Goal: Information Seeking & Learning: Learn about a topic

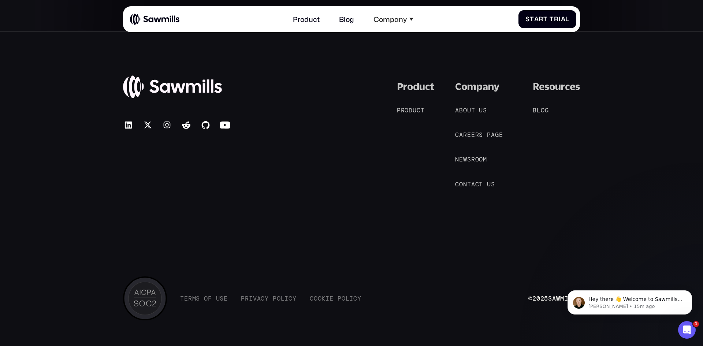
scroll to position [2215, 0]
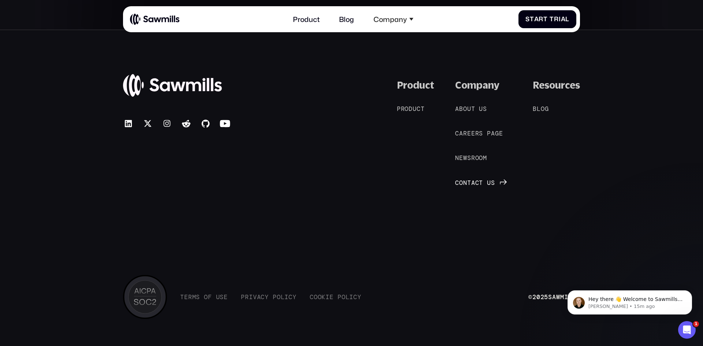
click at [471, 179] on span "a" at bounding box center [473, 182] width 4 height 7
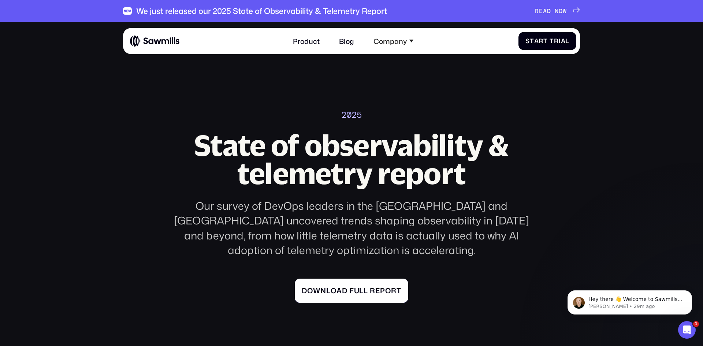
click at [363, 286] on span "l" at bounding box center [361, 290] width 4 height 8
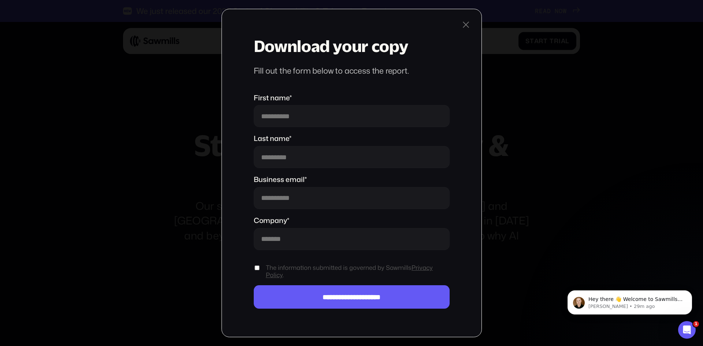
click at [468, 25] on div at bounding box center [466, 24] width 11 height 11
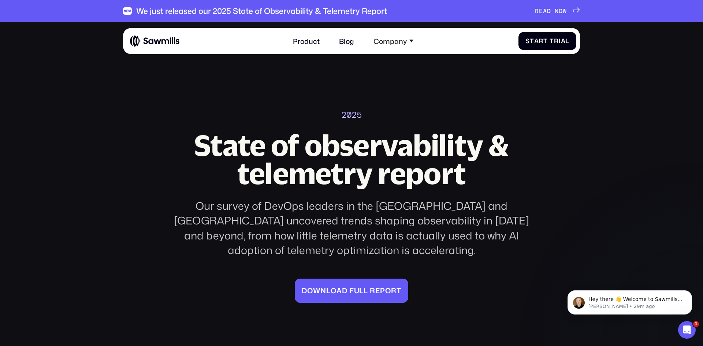
click at [407, 211] on div "Our survey of DevOps leaders in the US and Europe uncovered trends shaping obse…" at bounding box center [352, 228] width 374 height 59
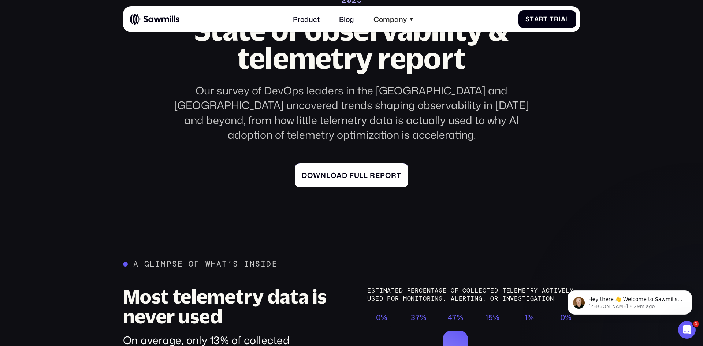
scroll to position [119, 0]
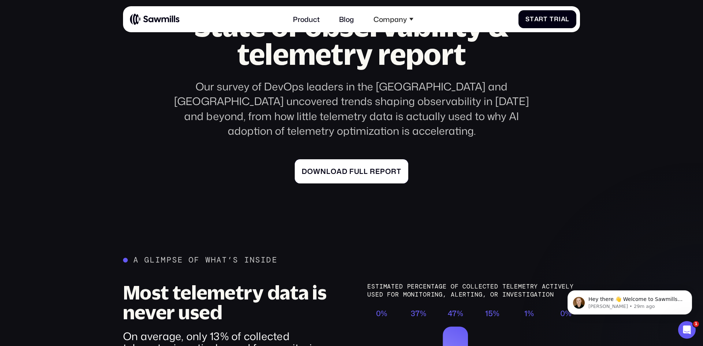
click at [348, 167] on span at bounding box center [349, 171] width 2 height 8
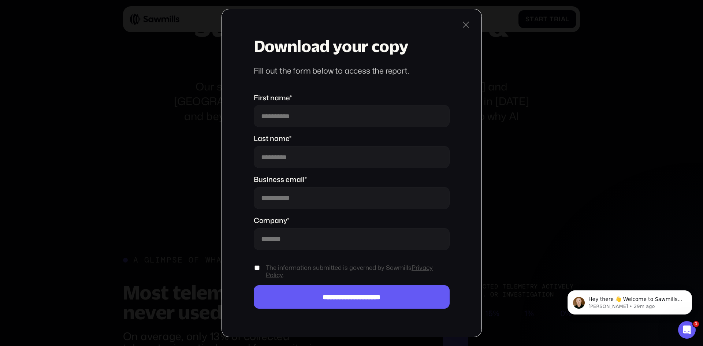
click at [468, 23] on div at bounding box center [466, 24] width 11 height 11
